Goal: Check status: Check status

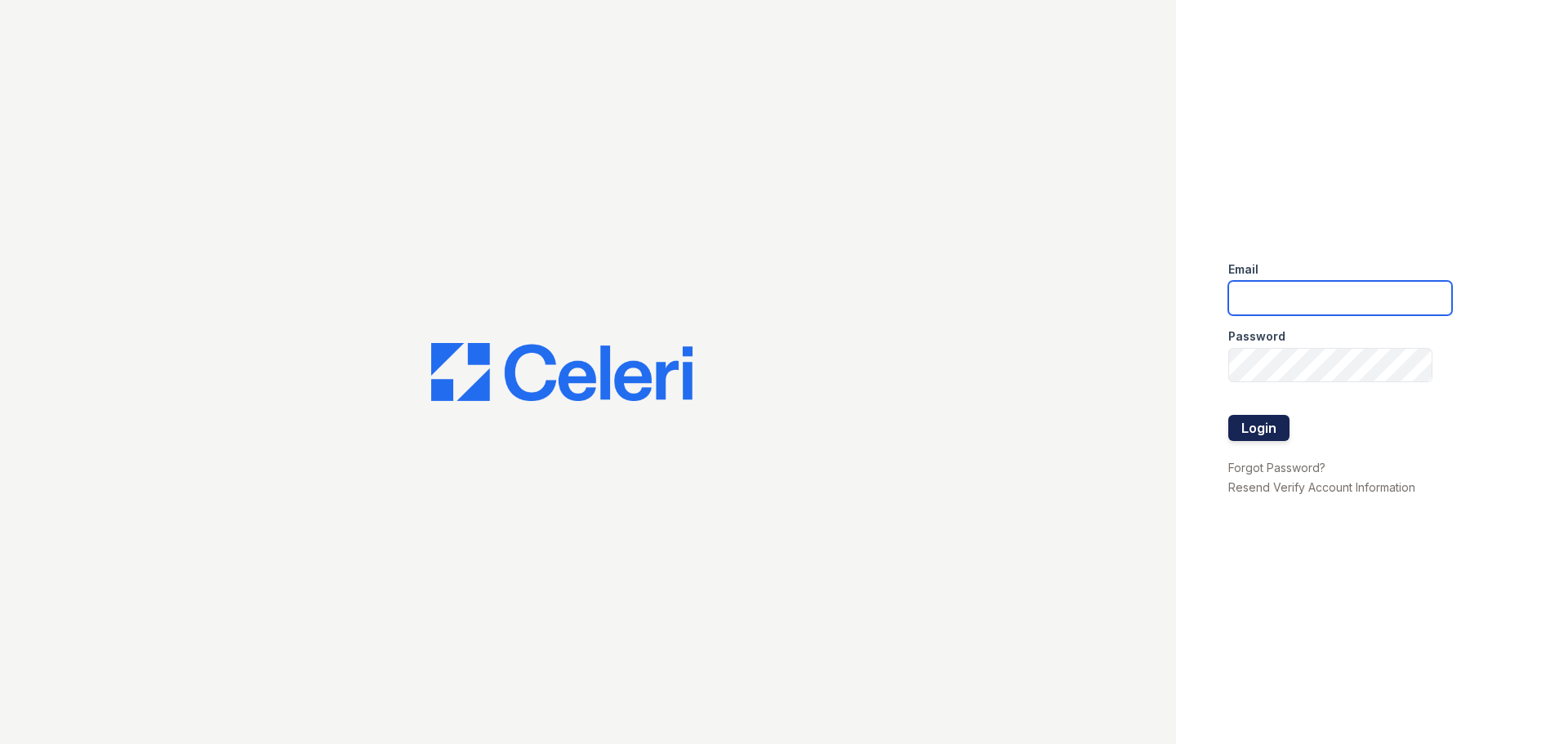
type input "wycliff.pm@cafmanagement.com"
click at [1279, 424] on button "Login" at bounding box center [1259, 429] width 61 height 26
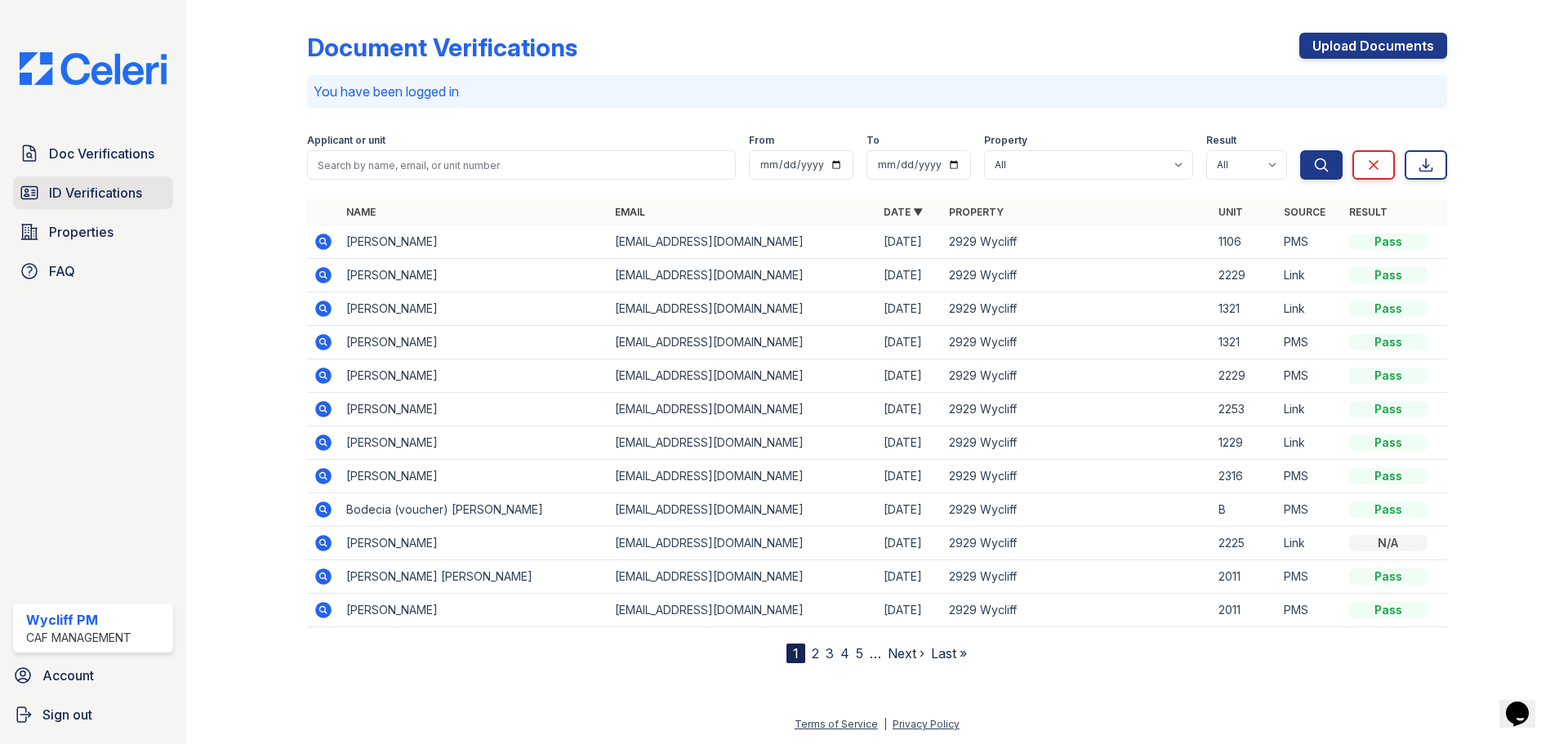
click at [95, 192] on span "ID Verifications" at bounding box center [95, 192] width 93 height 20
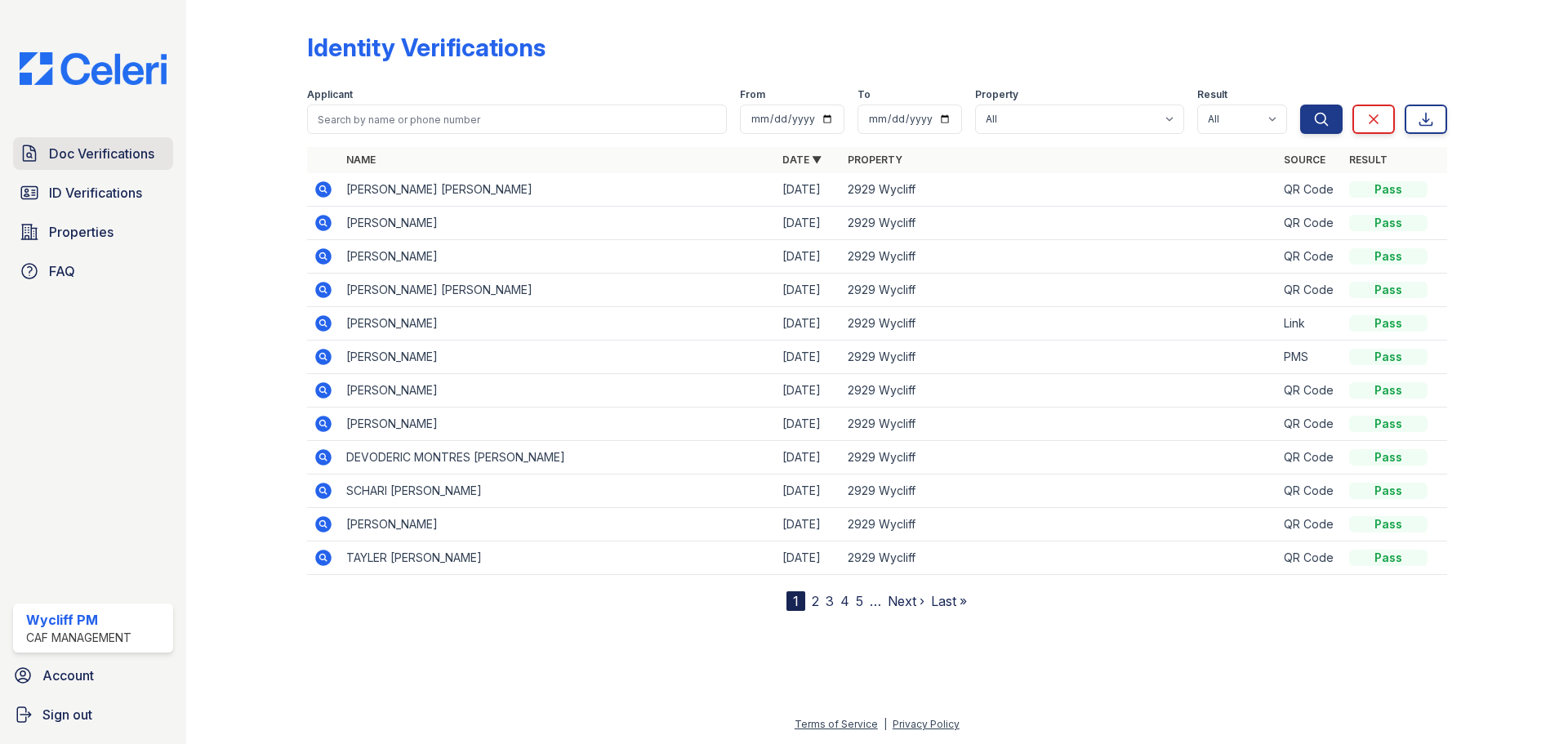
click at [121, 161] on span "Doc Verifications" at bounding box center [102, 154] width 105 height 20
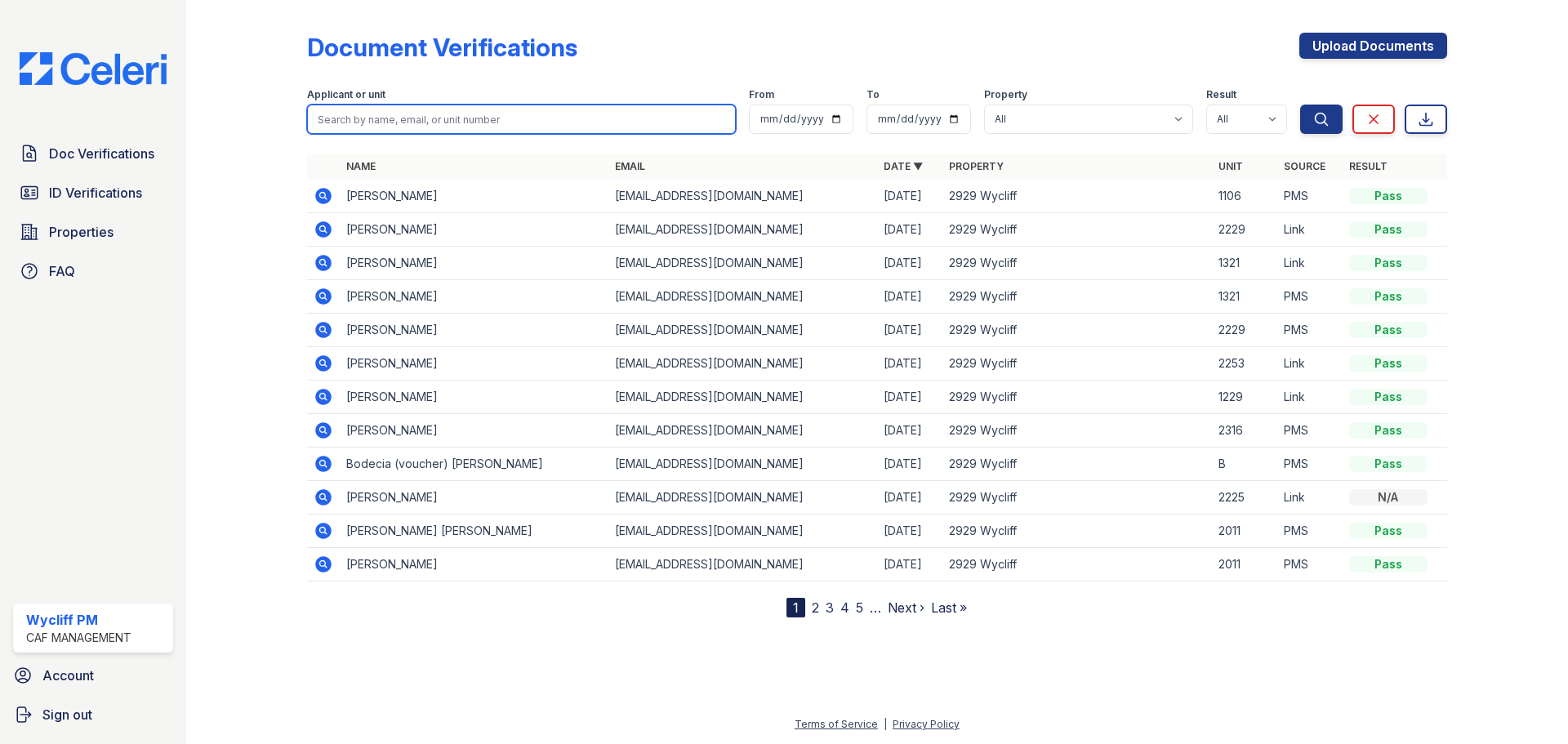
click at [405, 126] on input "search" at bounding box center [521, 119] width 428 height 29
type input "[PERSON_NAME]"
click at [1301, 105] on button "Search" at bounding box center [1321, 119] width 42 height 29
